Goal: Task Accomplishment & Management: Complete application form

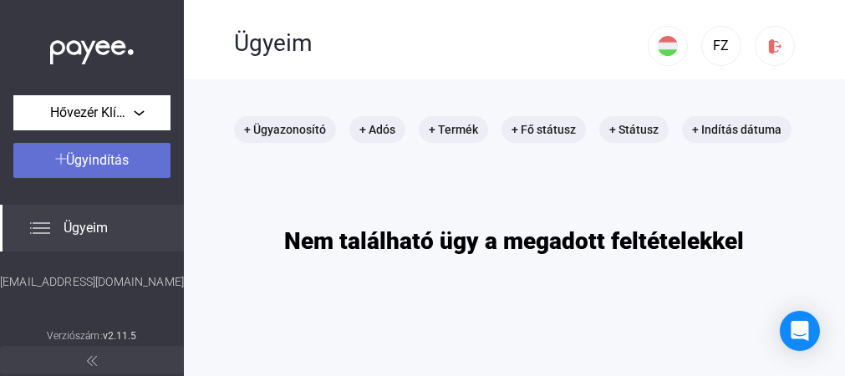
click at [103, 172] on button "Ügyindítás" at bounding box center [91, 160] width 157 height 35
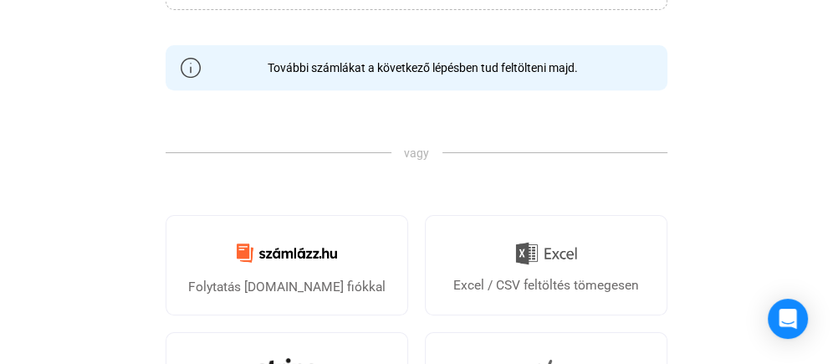
scroll to position [430, 0]
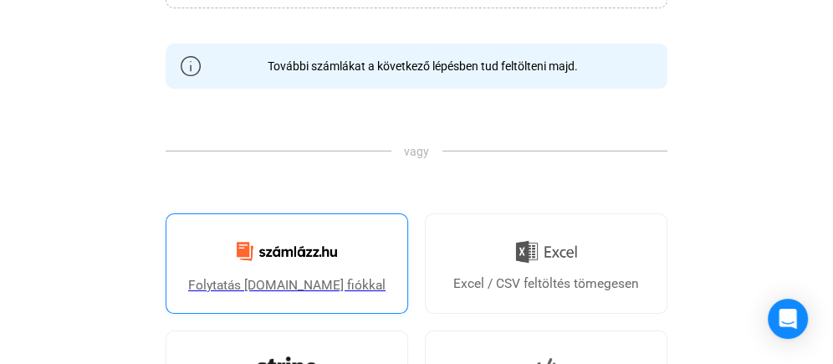
click at [302, 253] on img at bounding box center [287, 251] width 120 height 39
